Goal: Obtain resource: Obtain resource

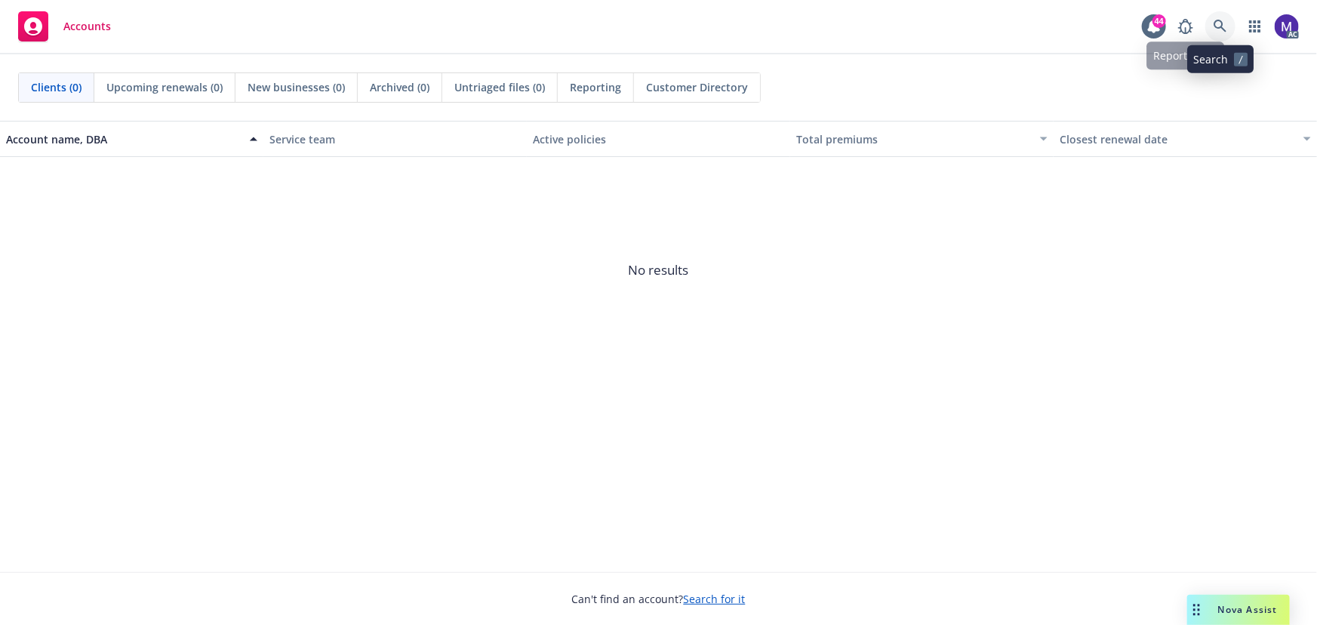
click at [1210, 20] on link at bounding box center [1220, 26] width 30 height 30
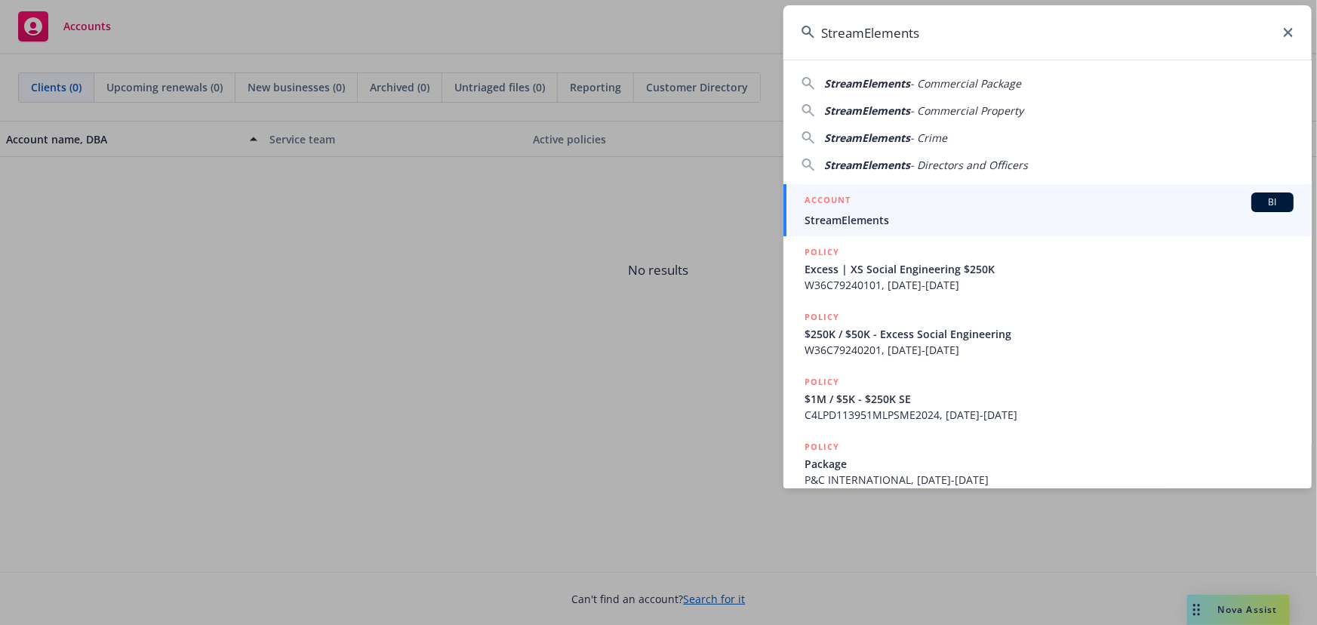
type input "StreamElements"
click at [875, 219] on span "StreamElements" at bounding box center [1048, 220] width 489 height 16
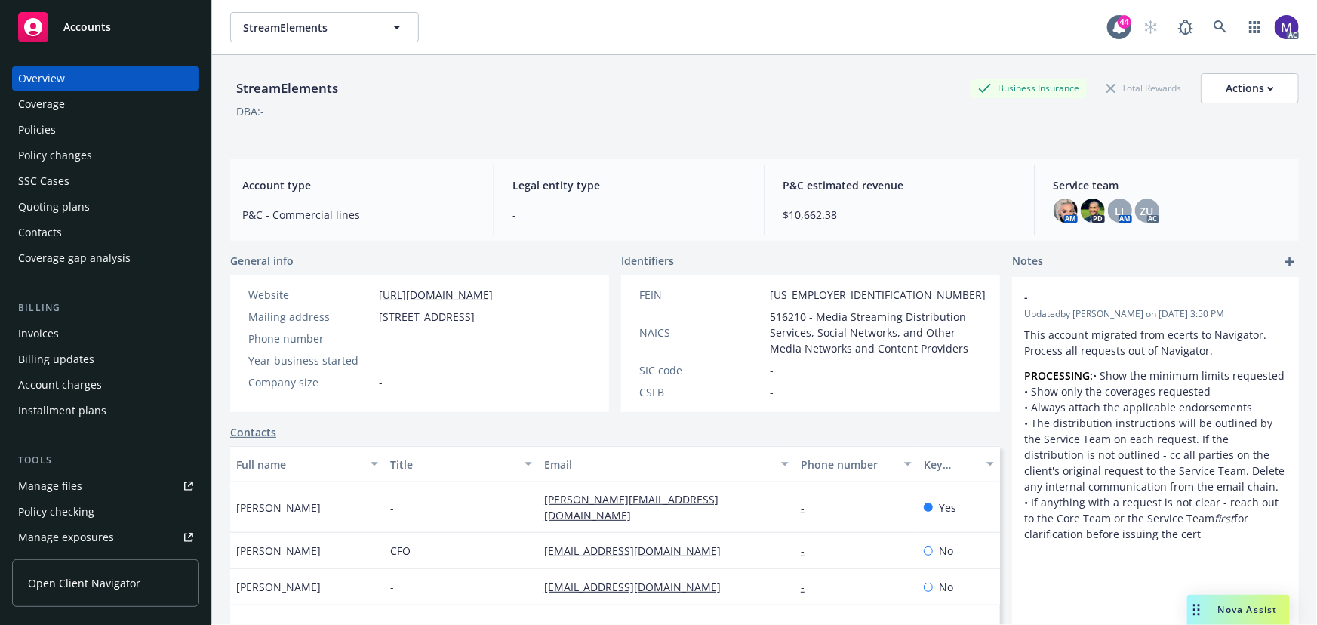
click at [45, 128] on div "Policies" at bounding box center [37, 130] width 38 height 24
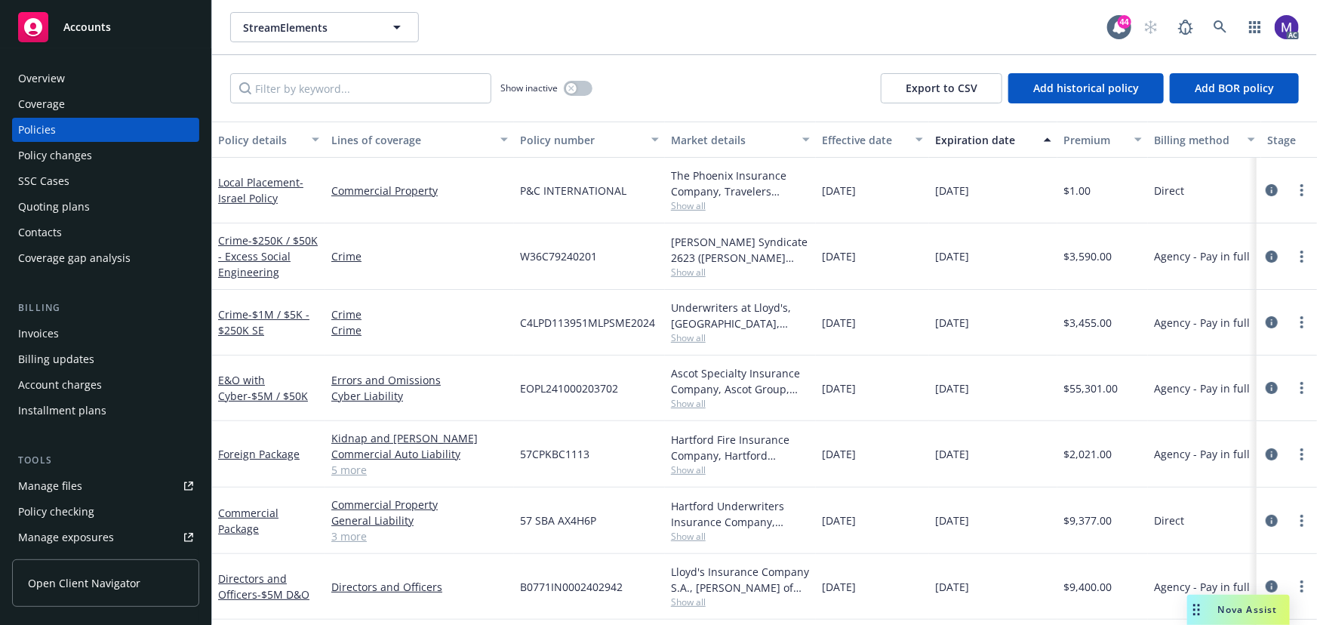
scroll to position [0, 361]
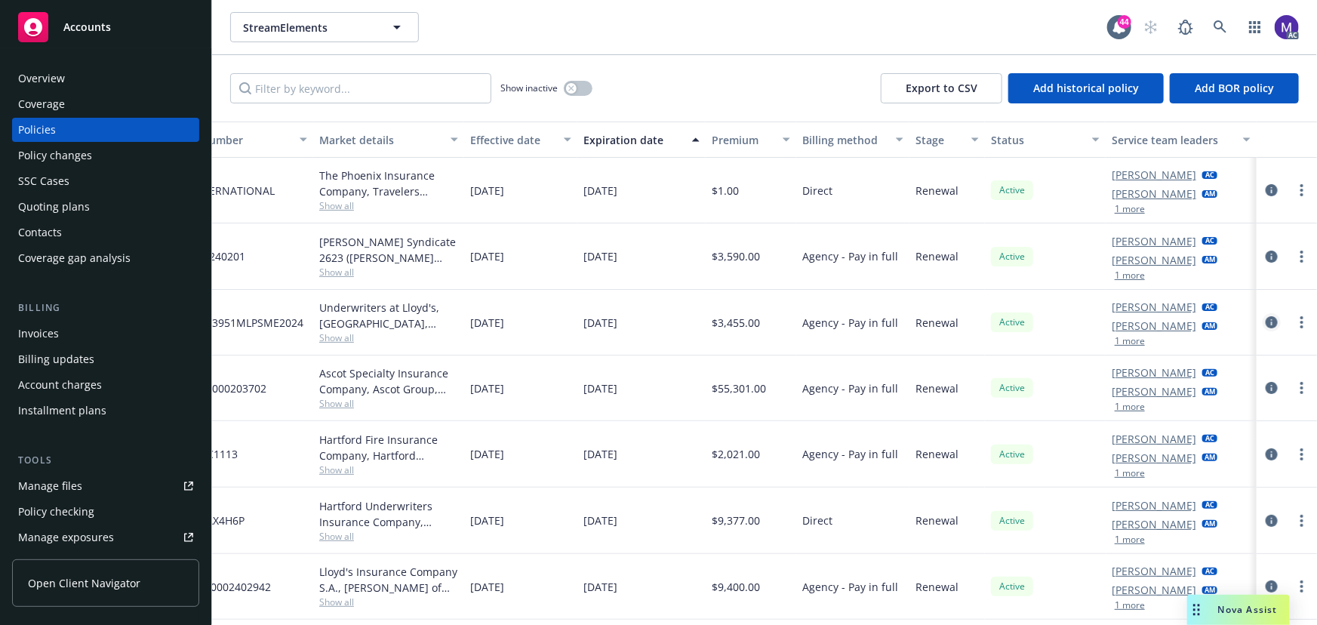
click at [1266, 322] on icon "circleInformation" at bounding box center [1272, 322] width 12 height 12
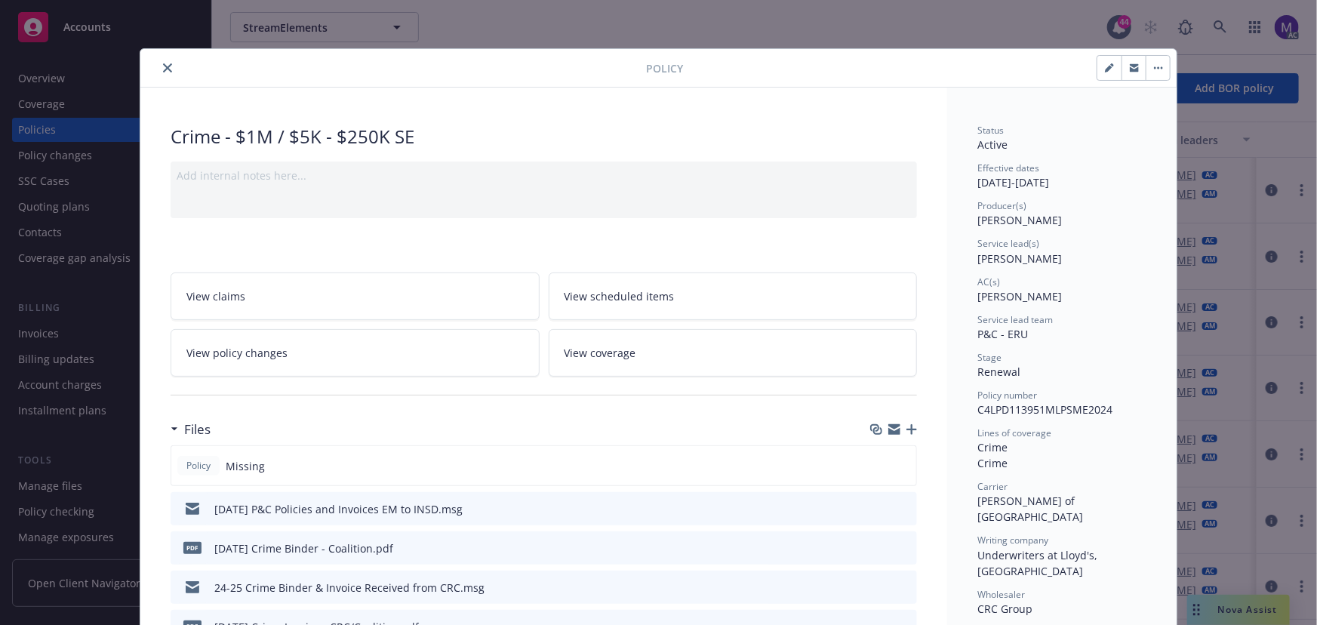
click at [163, 70] on icon "close" at bounding box center [167, 67] width 9 height 9
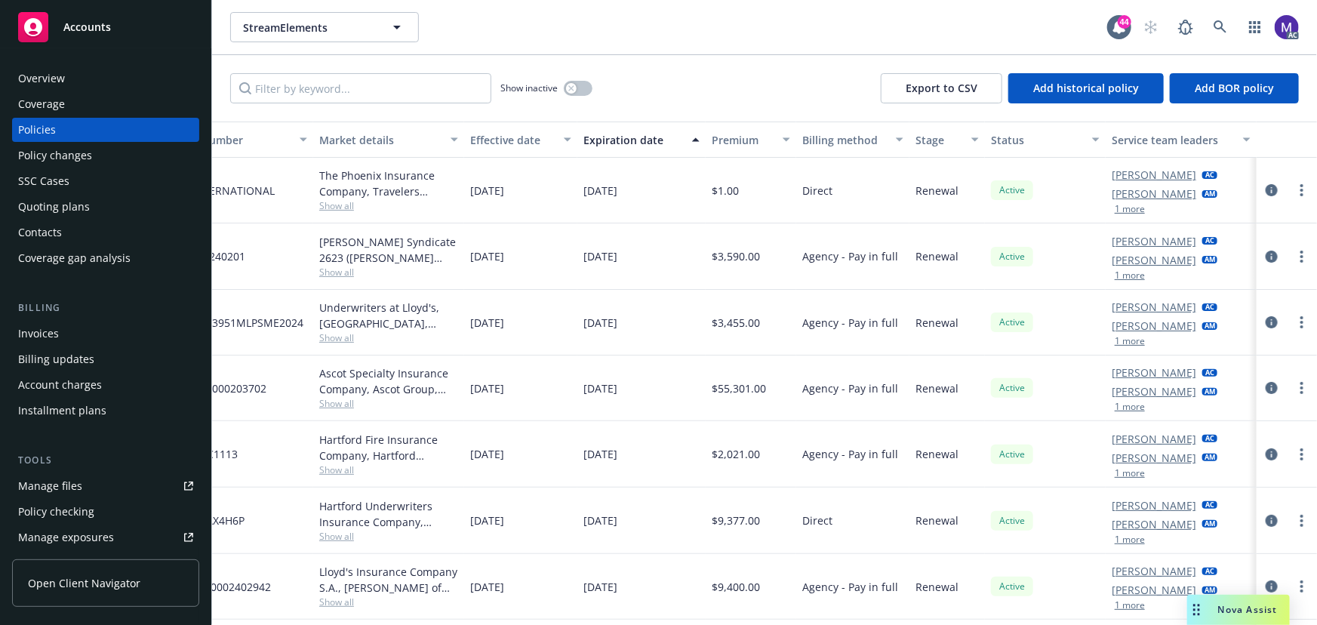
click at [68, 164] on div "Policy changes" at bounding box center [55, 155] width 74 height 24
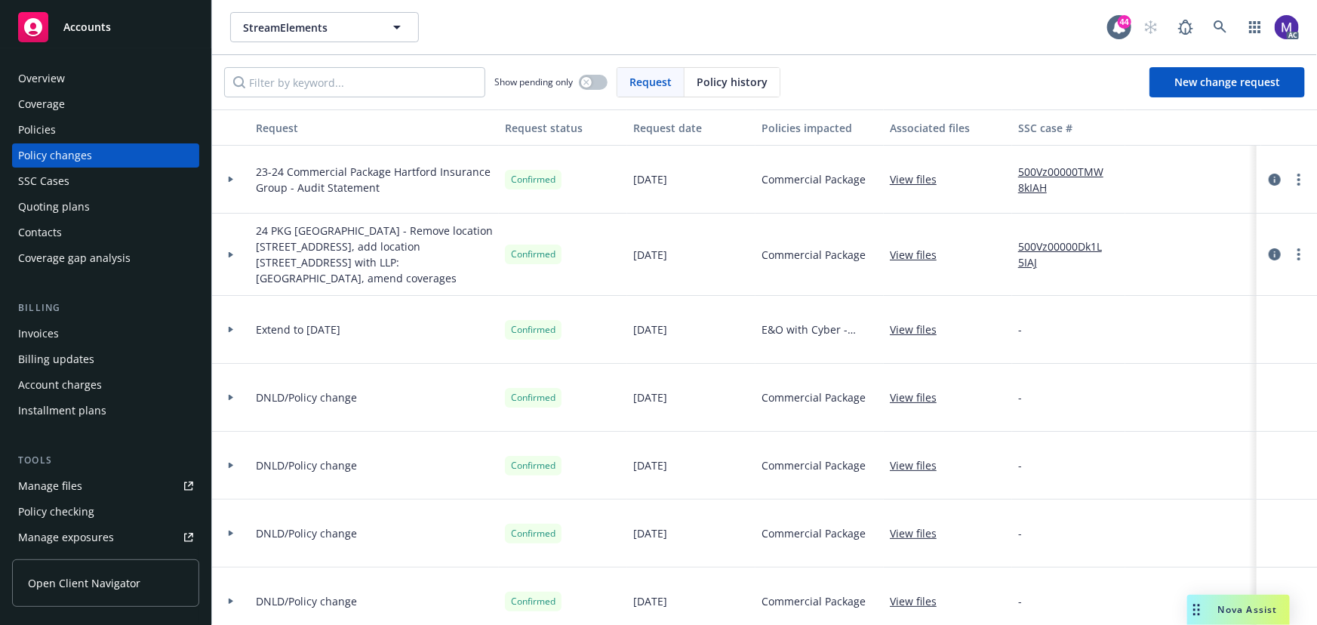
click at [238, 186] on div at bounding box center [231, 180] width 38 height 68
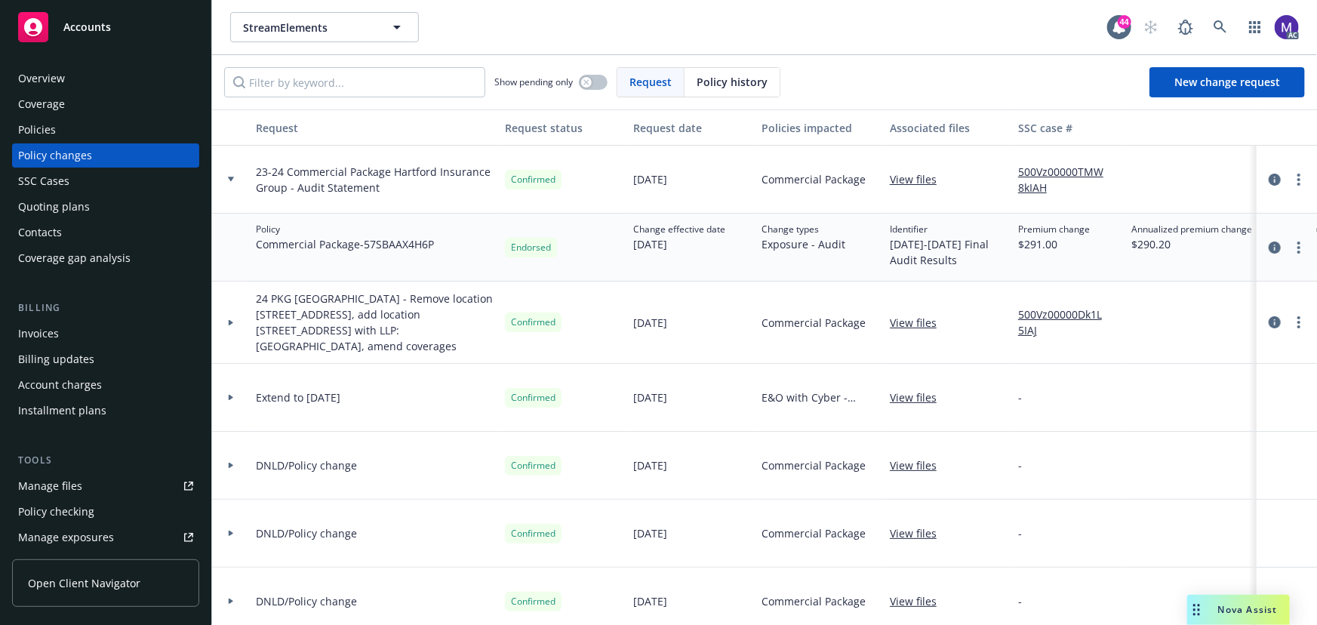
click at [232, 183] on div at bounding box center [231, 180] width 38 height 68
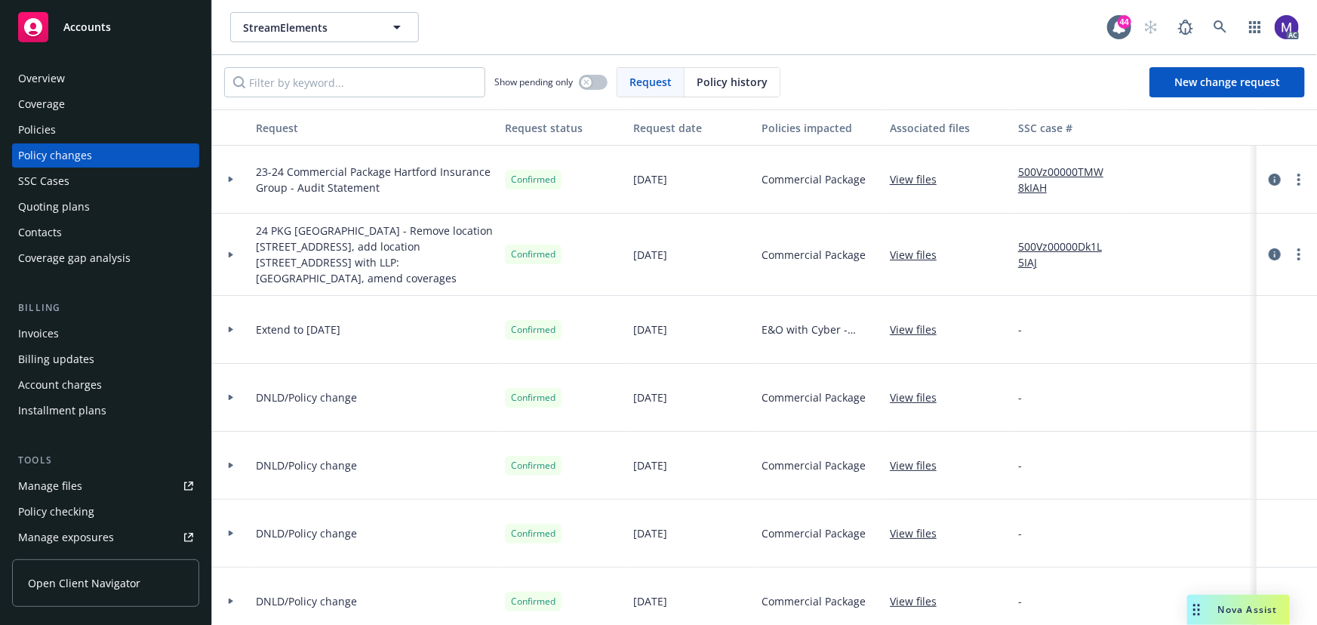
click at [910, 180] on link "View files" at bounding box center [919, 179] width 59 height 16
